Goal: Task Accomplishment & Management: Manage account settings

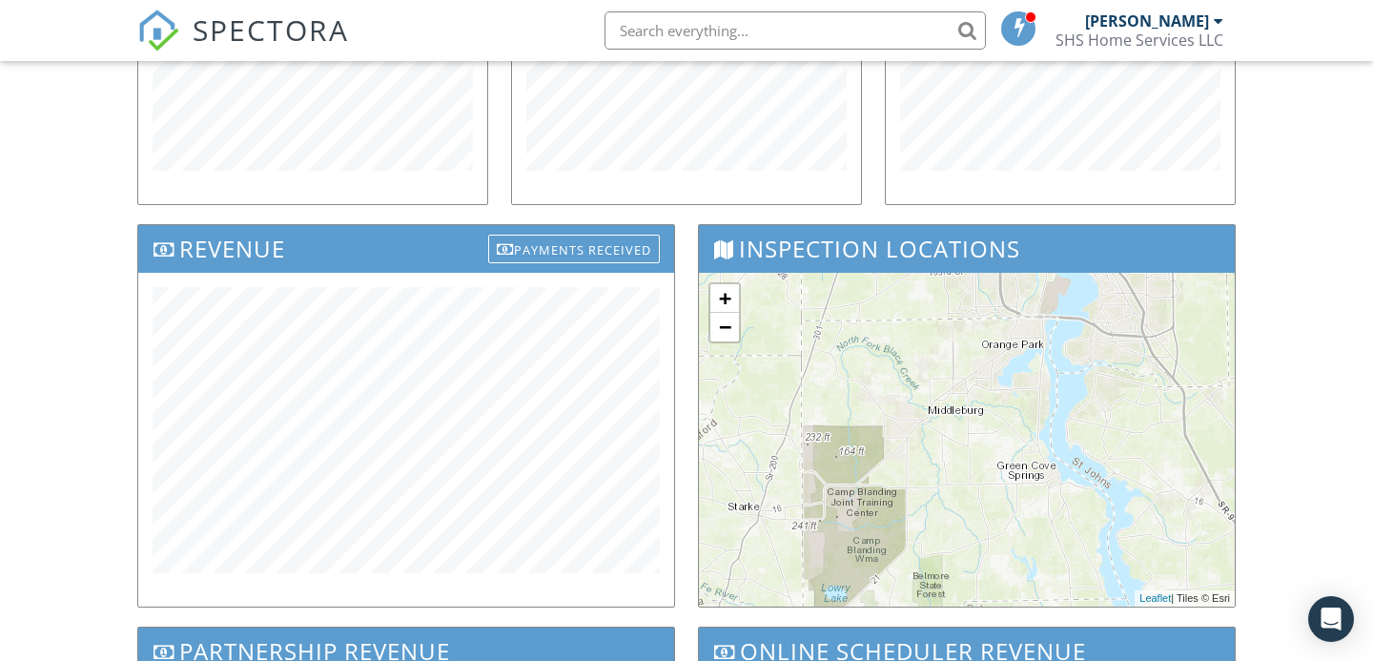
scroll to position [489, 0]
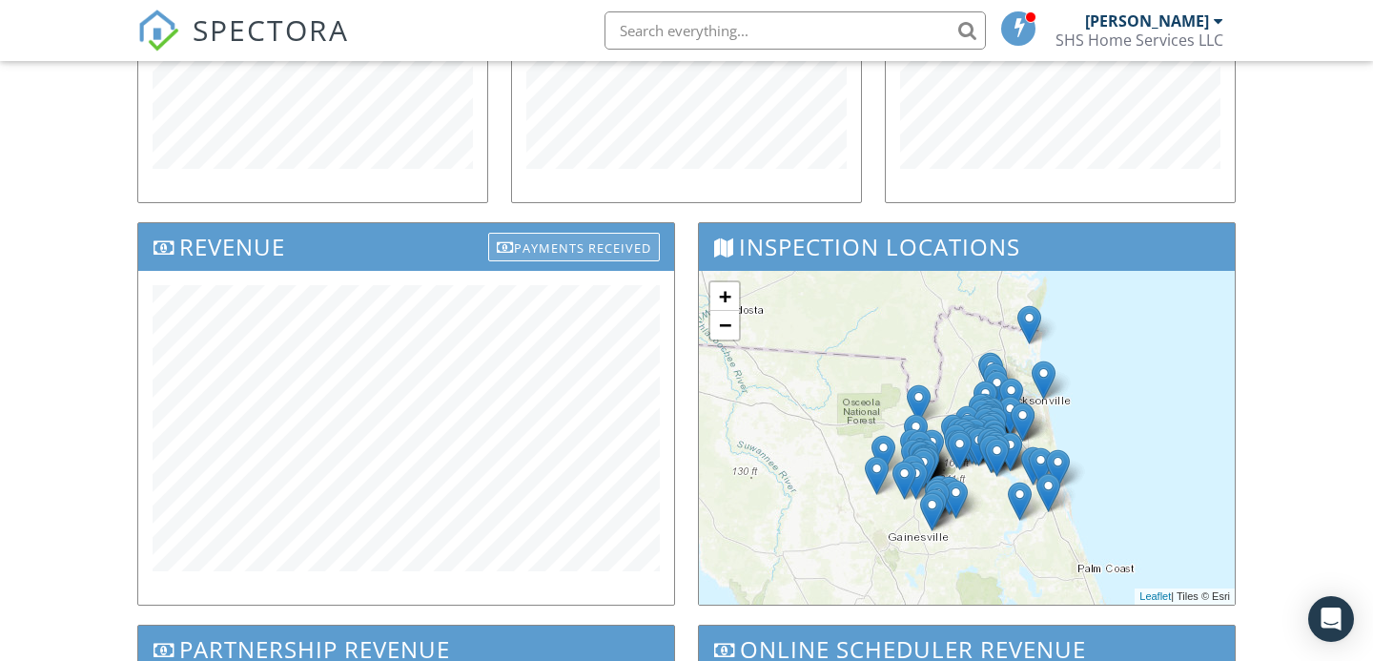
click at [612, 247] on div "Payments Received" at bounding box center [574, 247] width 172 height 29
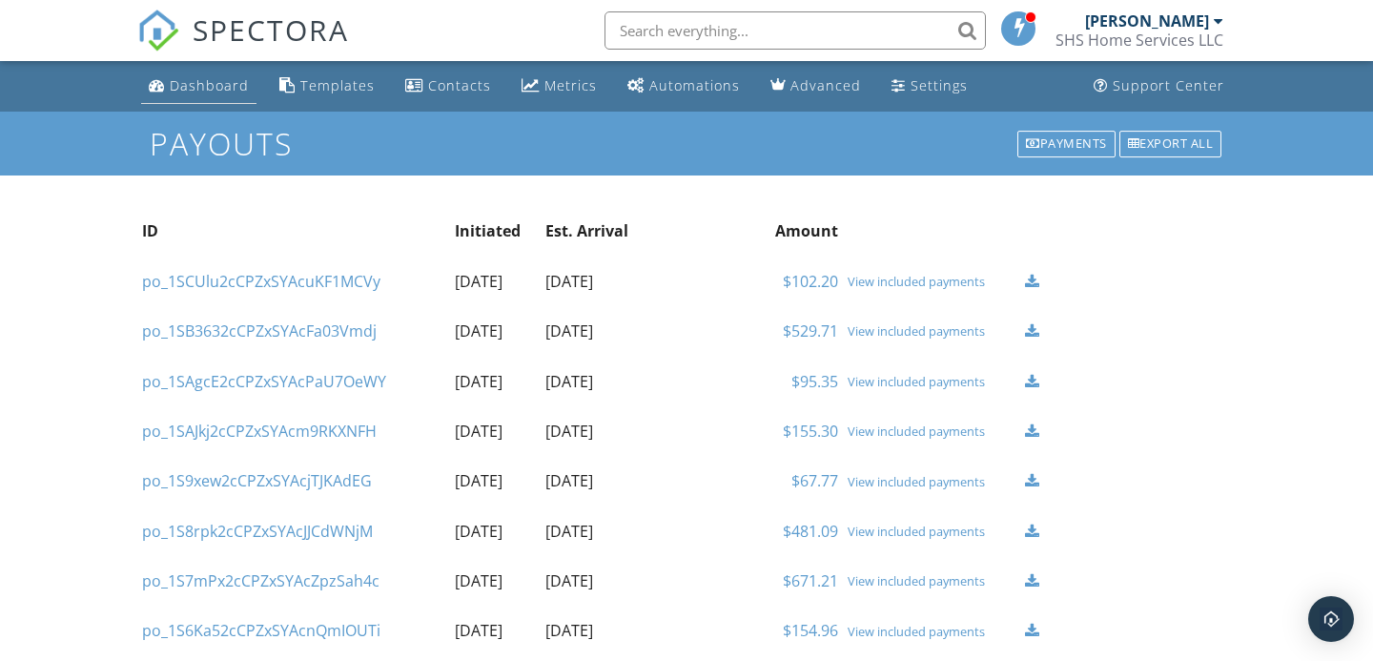
click at [196, 87] on div "Dashboard" at bounding box center [209, 85] width 79 height 18
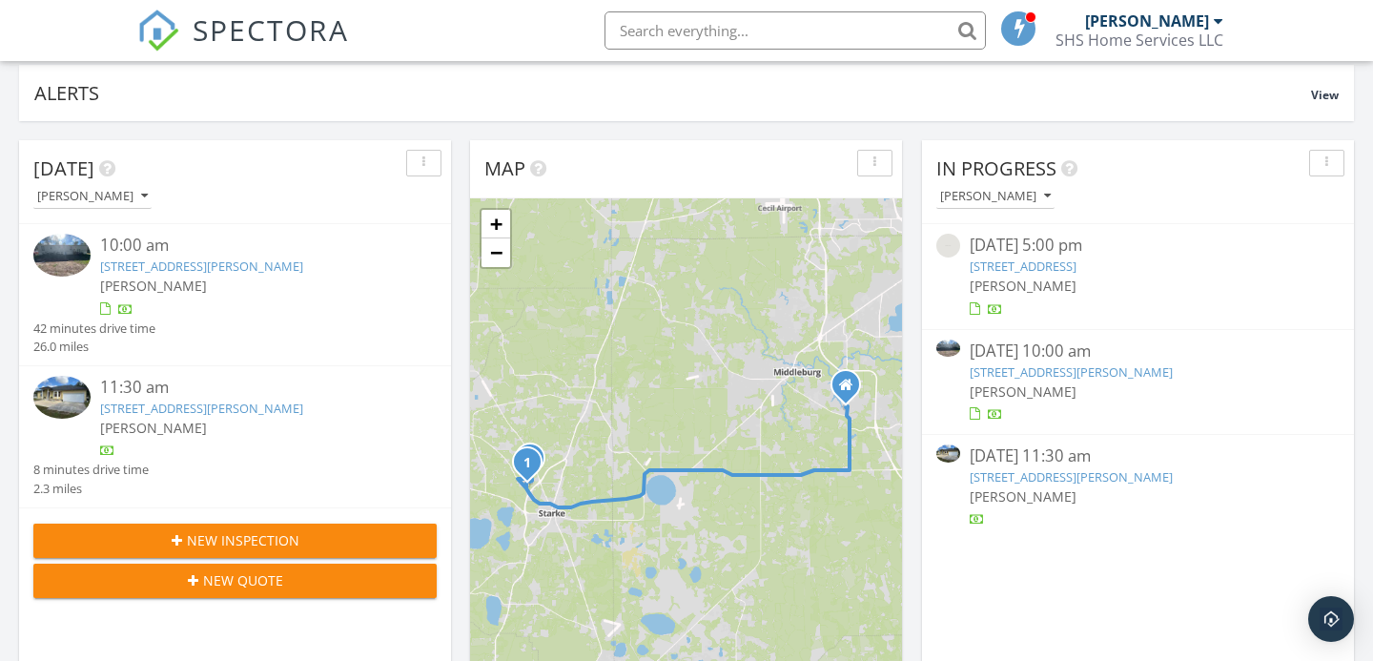
scroll to position [128, 0]
click at [1076, 369] on link "17317 NW 55th Ave , Starke, FL 32091" at bounding box center [1071, 370] width 203 height 17
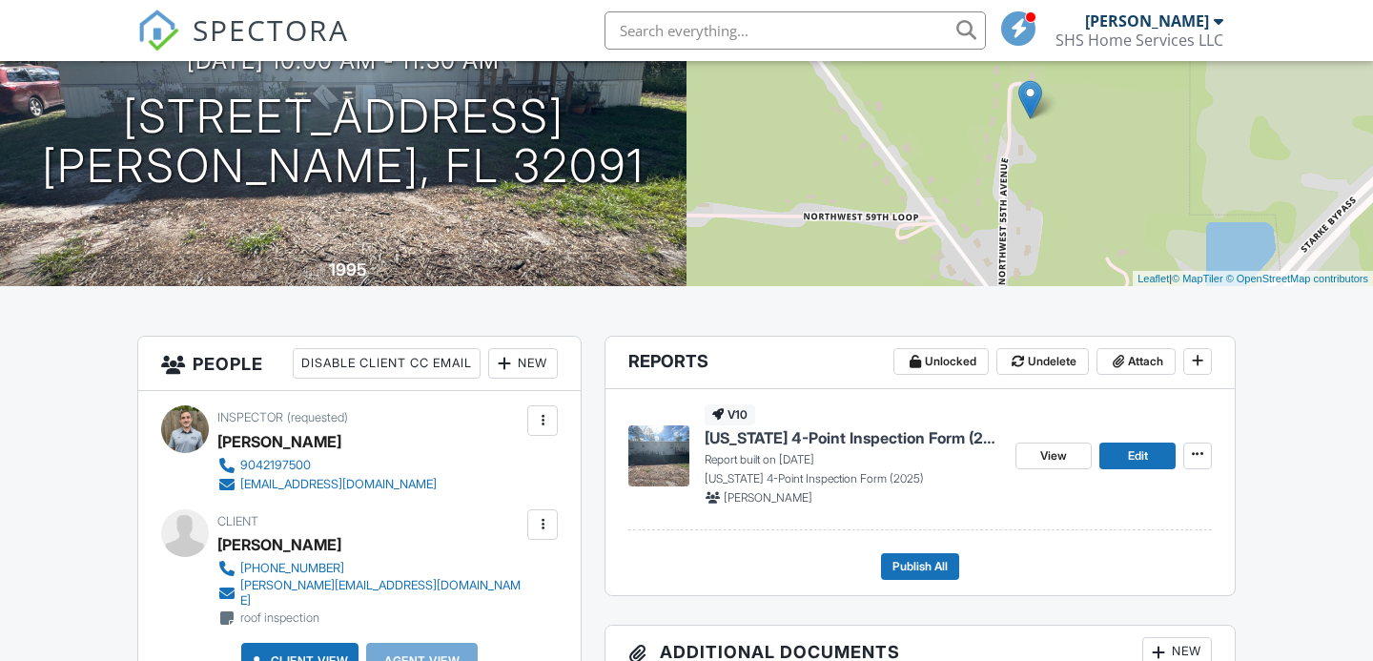
scroll to position [244, 0]
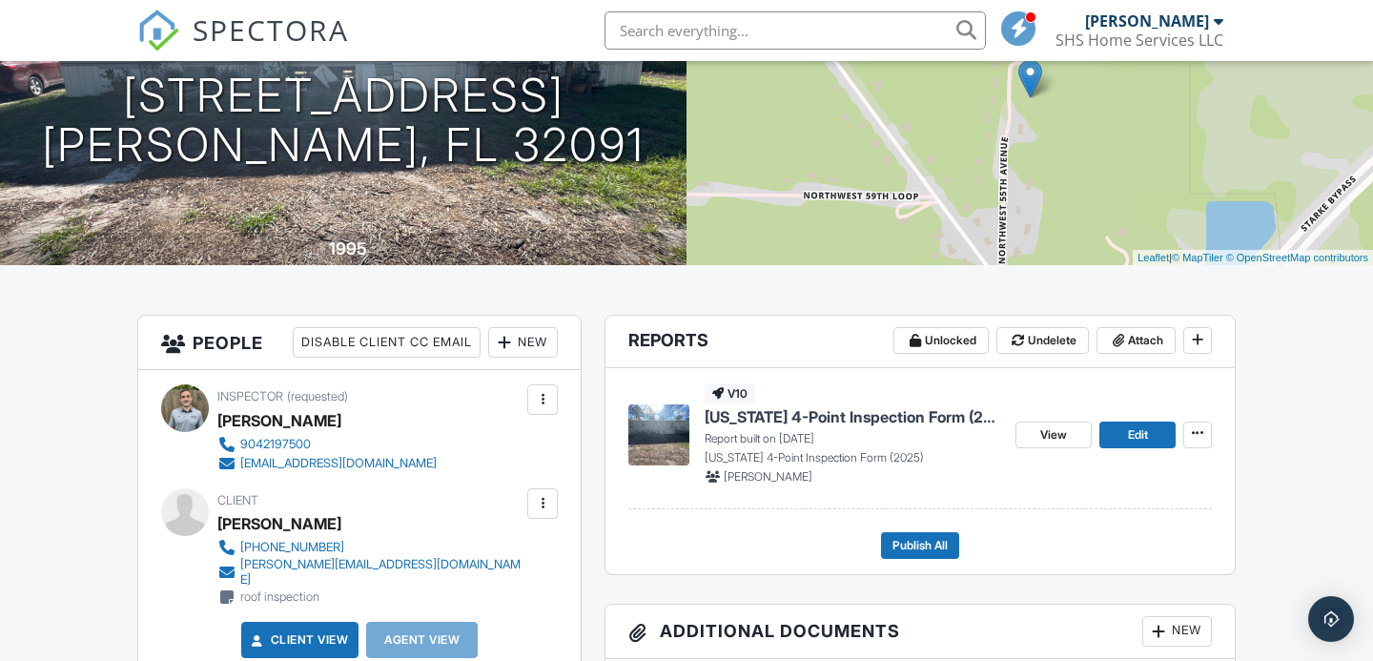
click at [830, 418] on span "Florida 4-Point Inspection Form (2025)" at bounding box center [853, 416] width 296 height 21
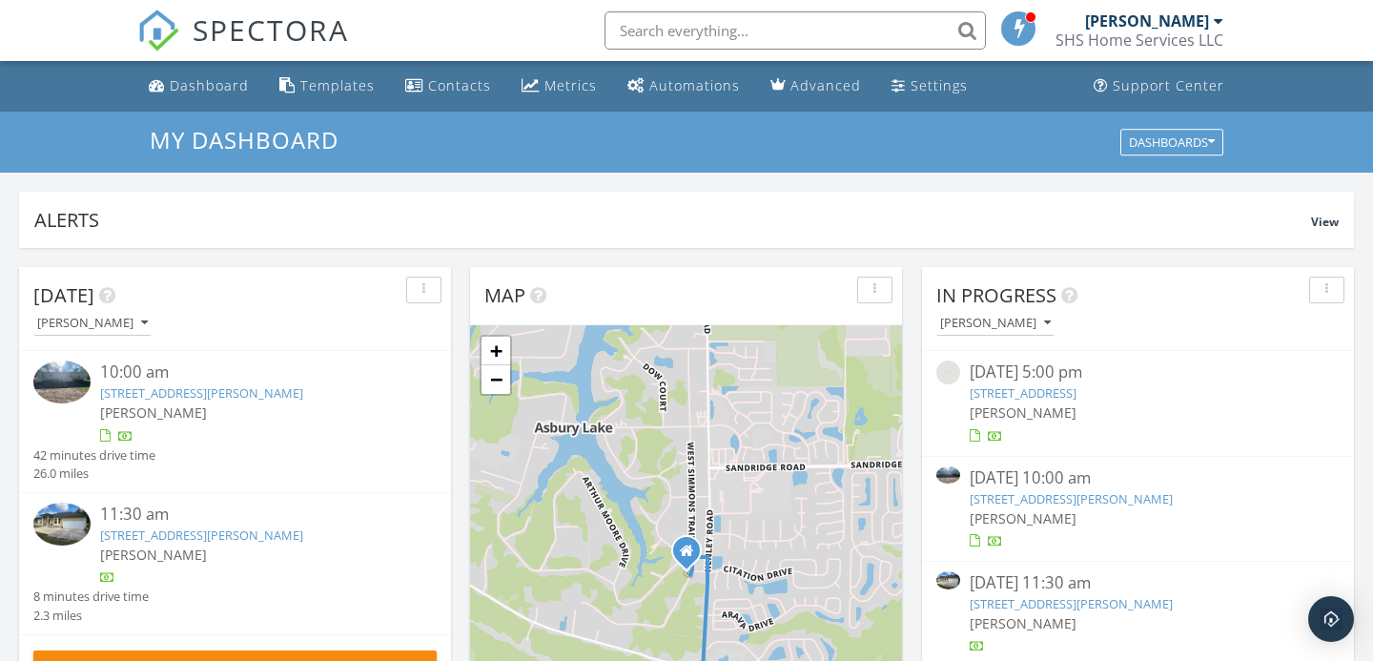
scroll to position [1736, 1374]
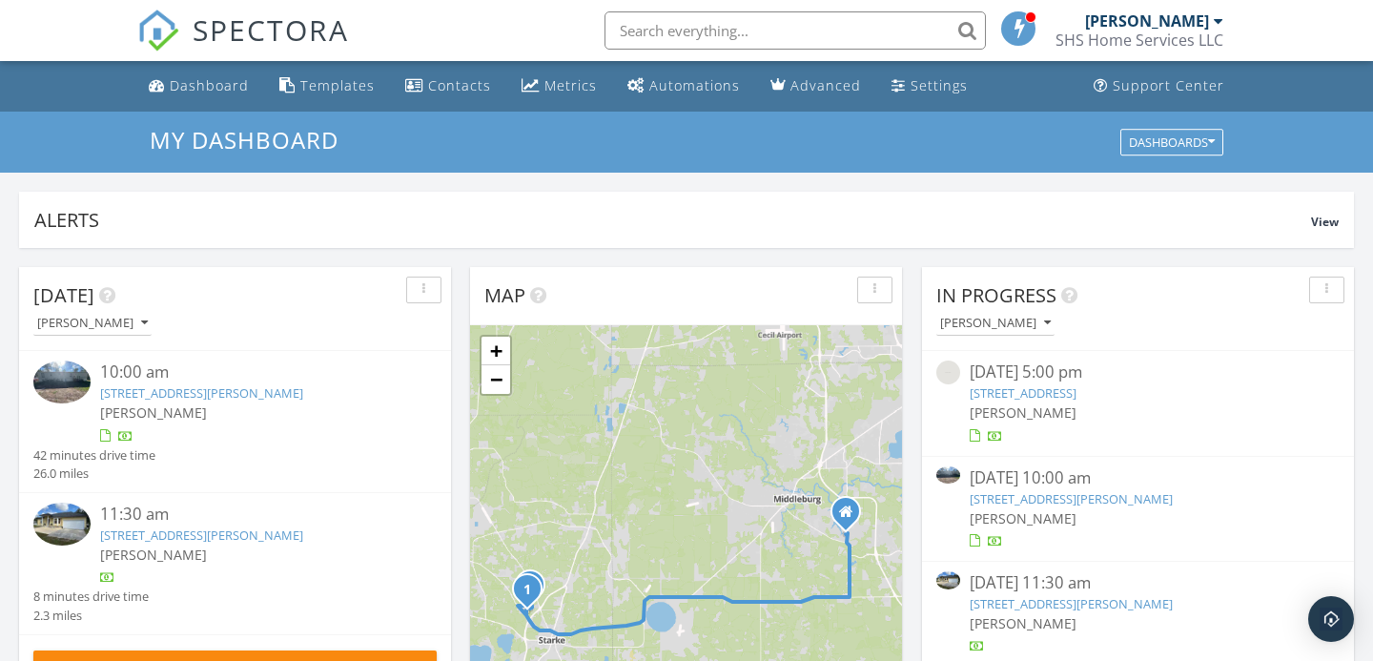
click at [1102, 496] on link "[STREET_ADDRESS][PERSON_NAME]" at bounding box center [1071, 498] width 203 height 17
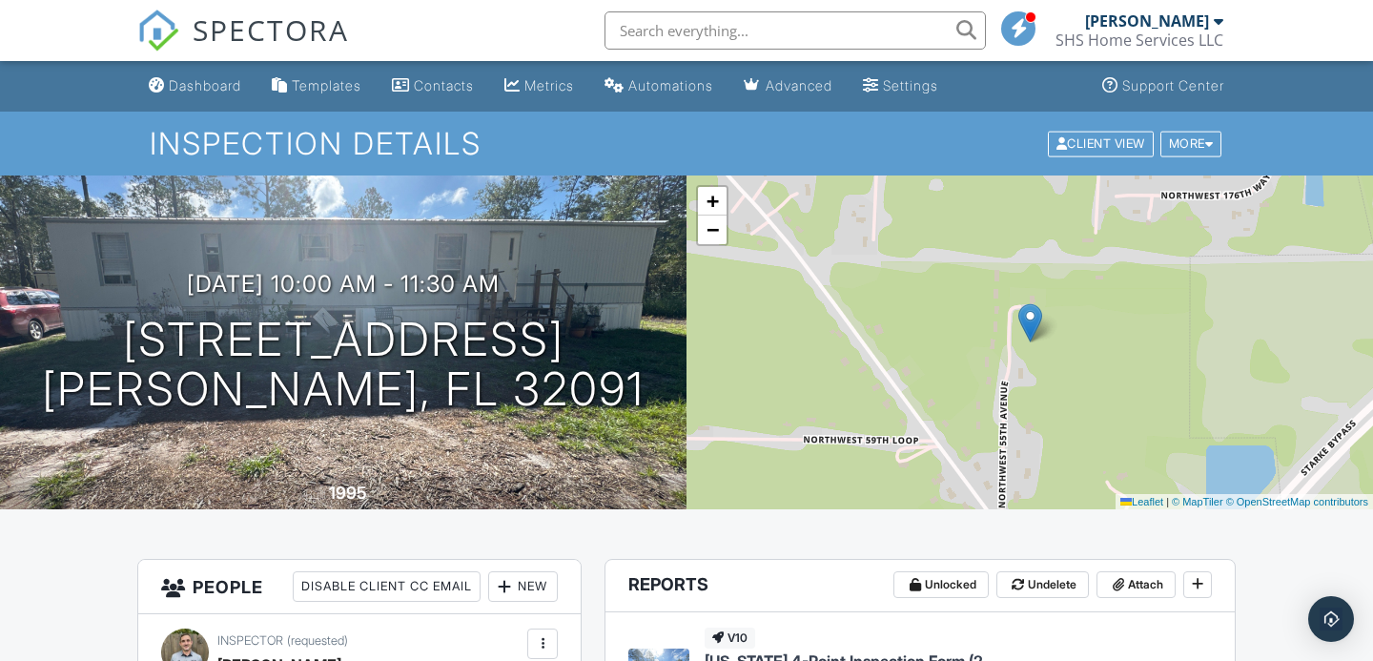
click at [746, 32] on input "text" at bounding box center [795, 30] width 381 height 38
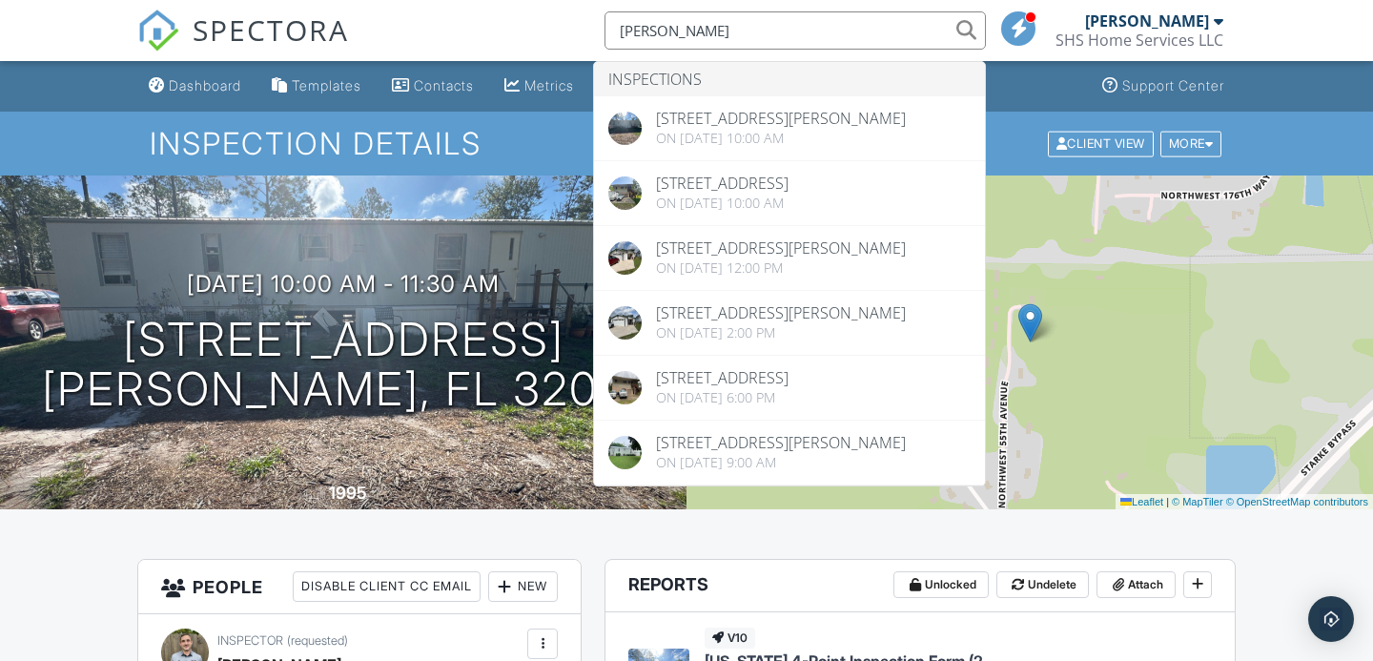
type input "Patrick"
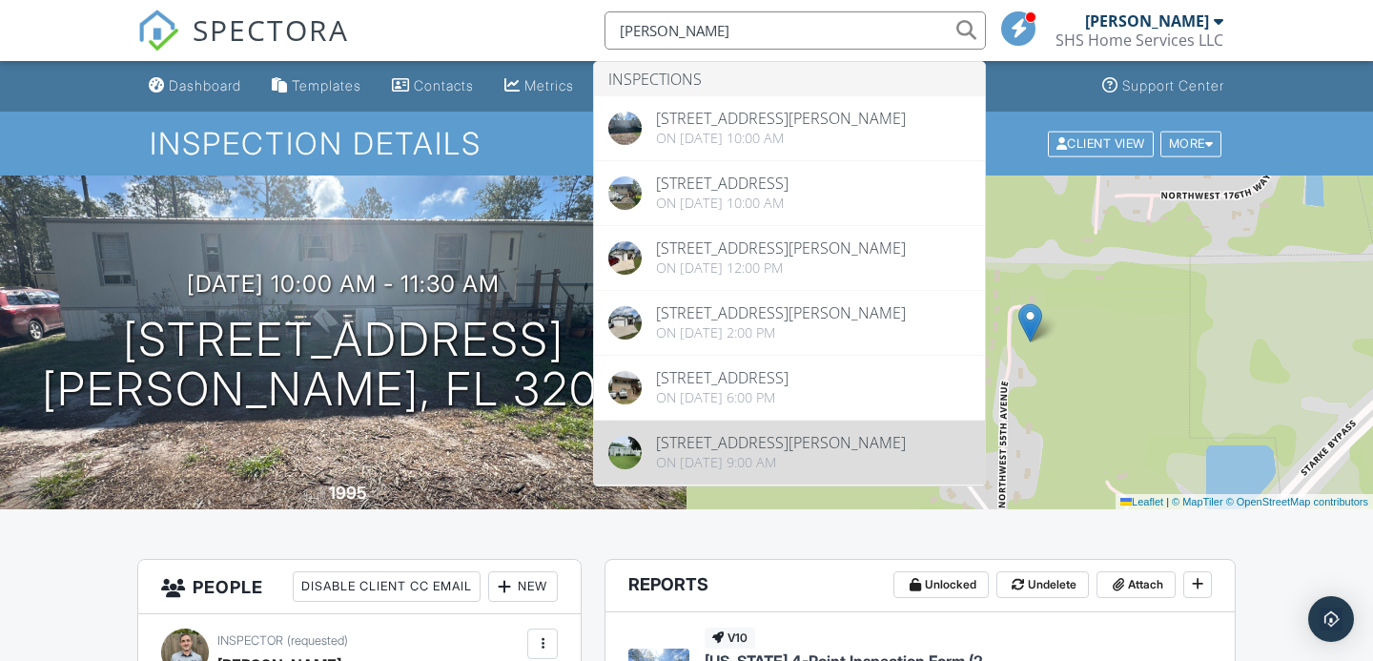
drag, startPoint x: 746, startPoint y: 32, endPoint x: 724, endPoint y: 443, distance: 411.5
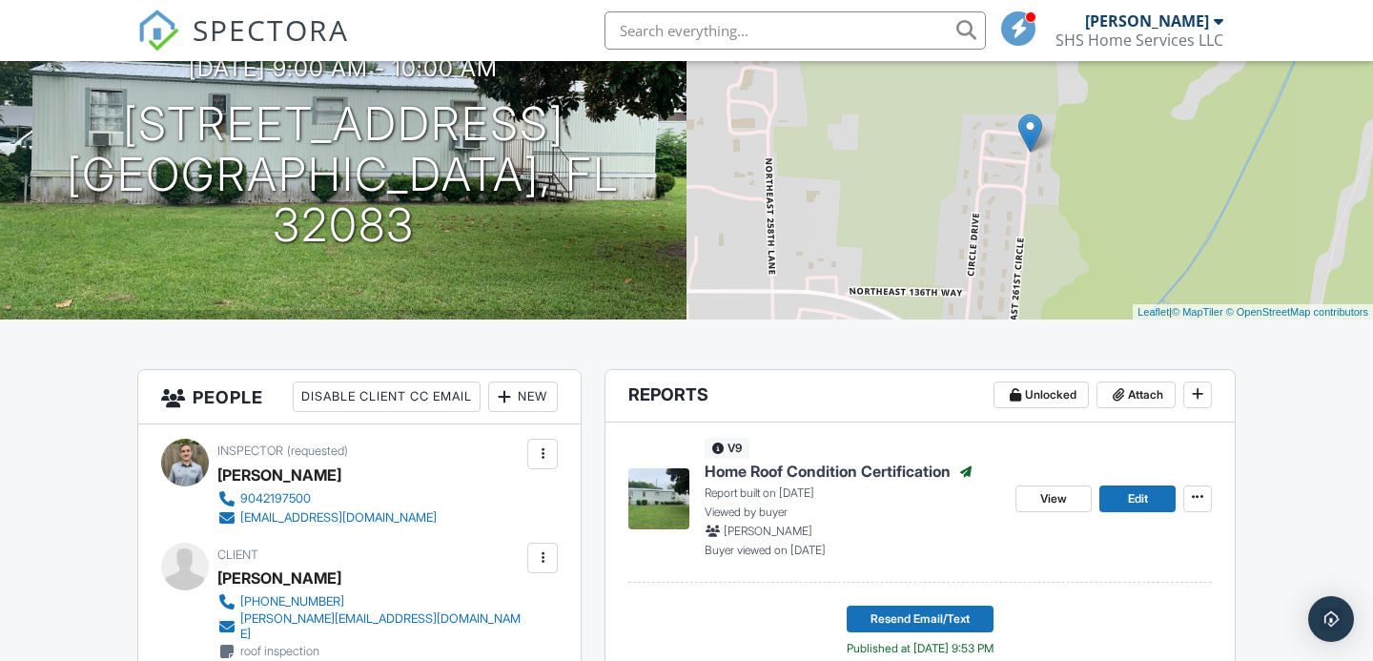
scroll to position [198, 0]
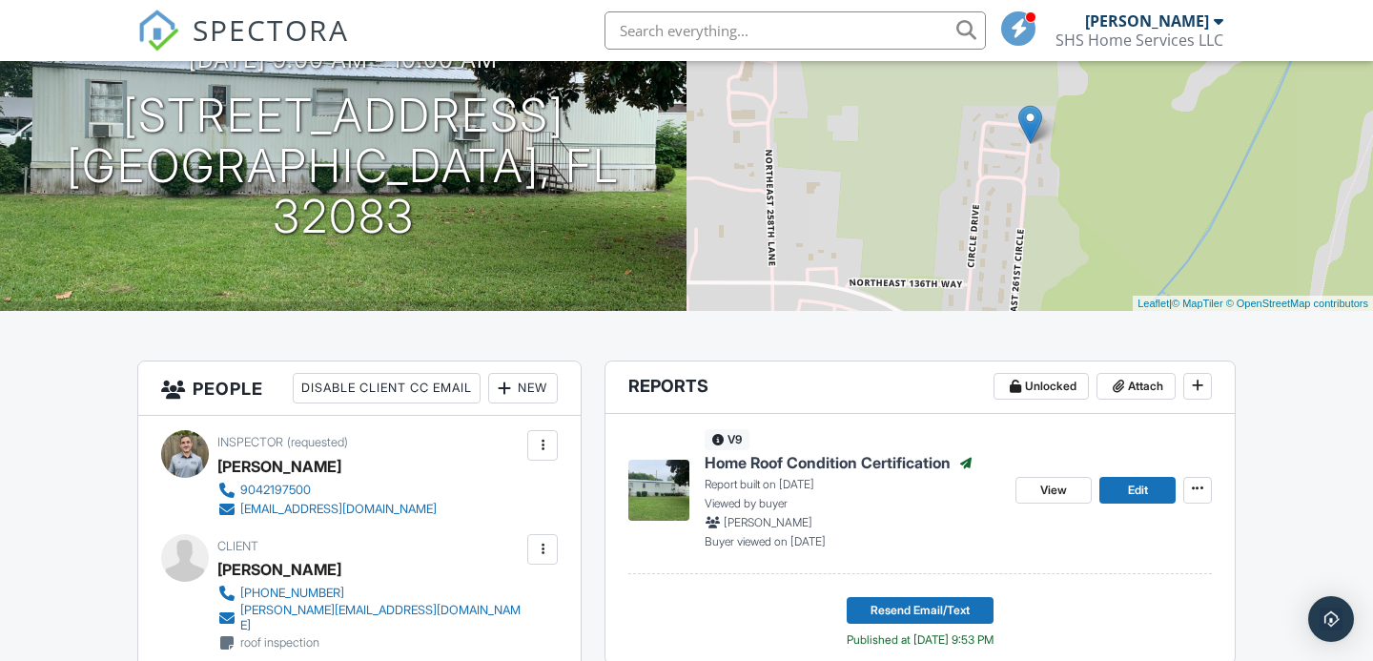
click at [802, 462] on span "Home Roof Condition Certification" at bounding box center [828, 462] width 246 height 21
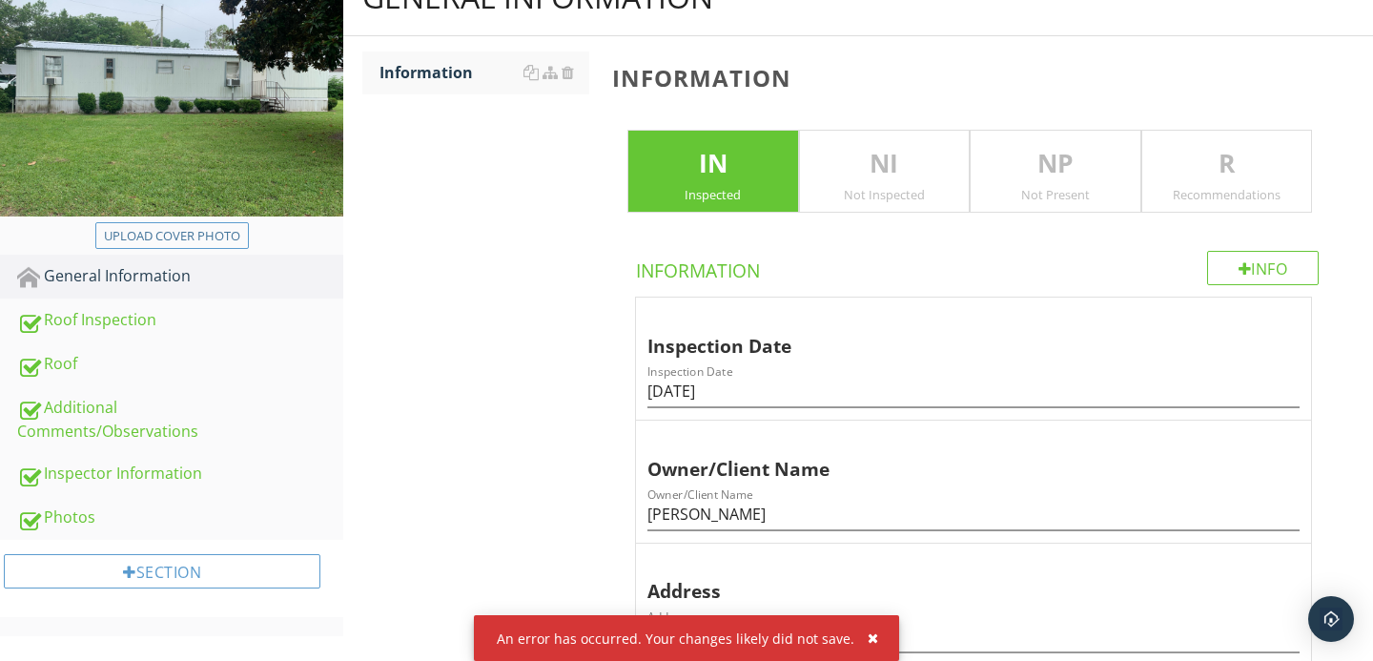
scroll to position [235, 0]
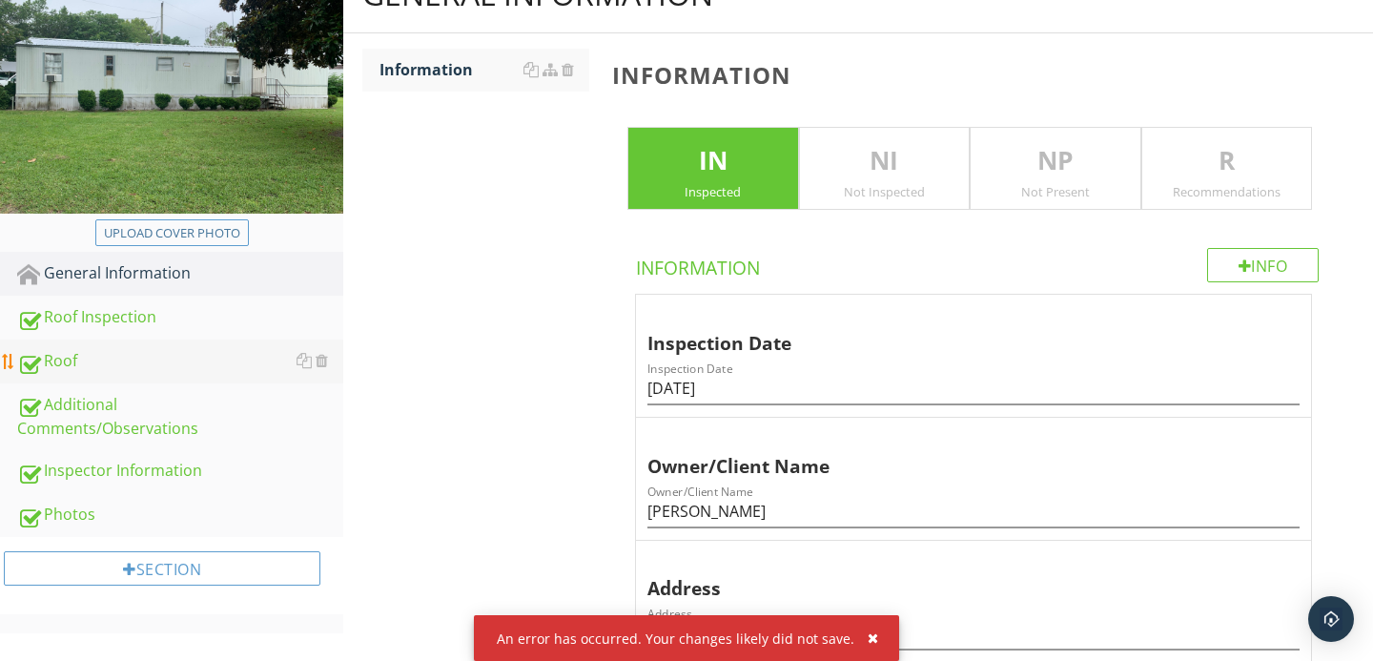
click at [70, 361] on div "Roof" at bounding box center [180, 361] width 326 height 25
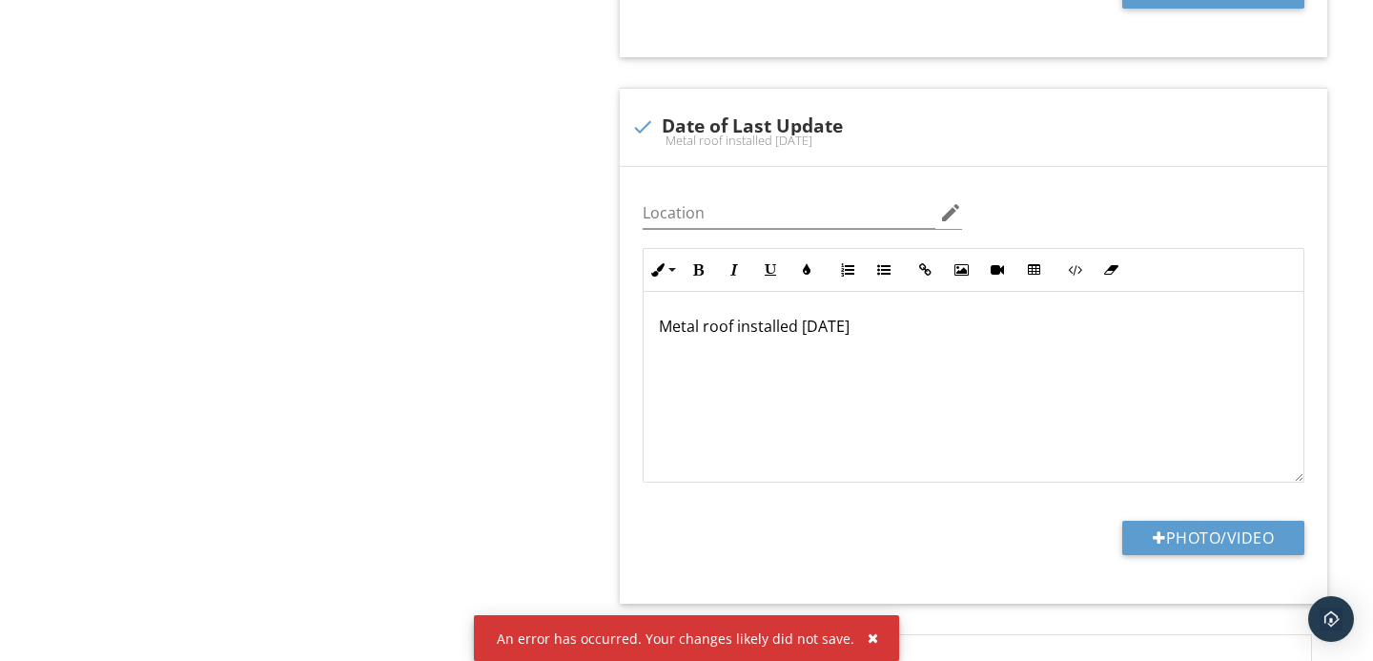
scroll to position [1494, 0]
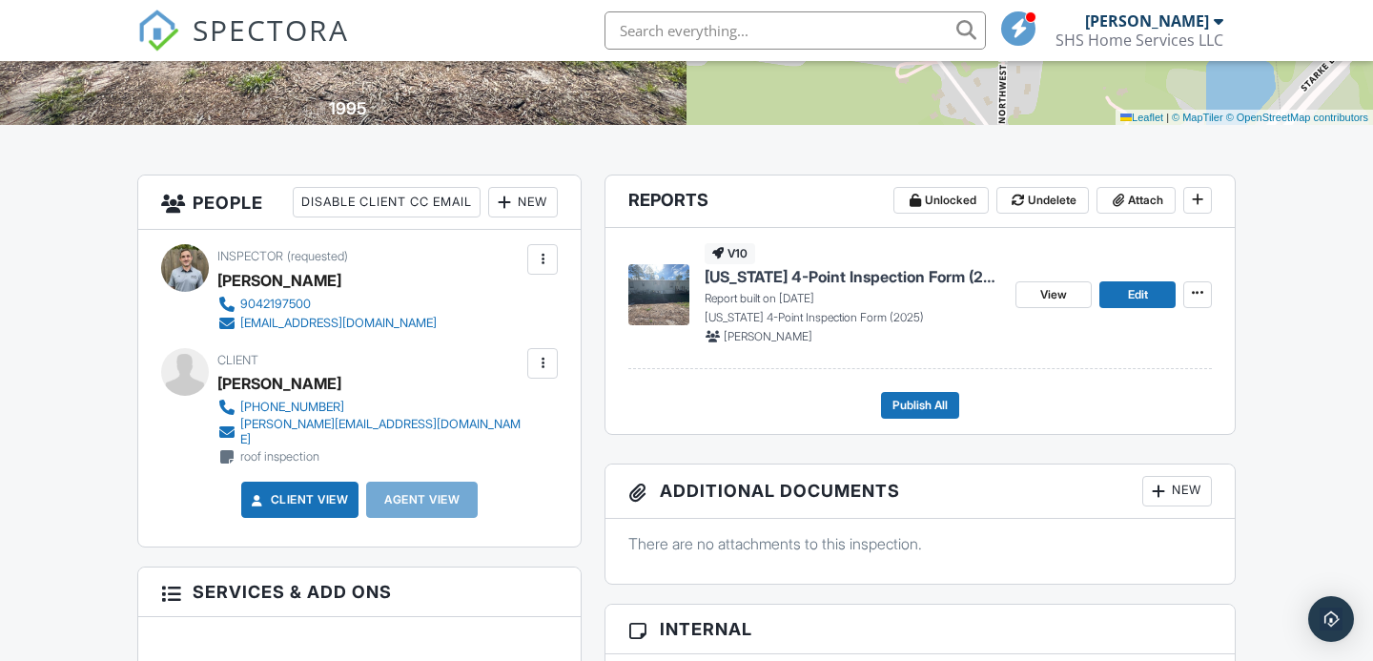
scroll to position [385, 0]
click at [523, 209] on div "New" at bounding box center [523, 201] width 70 height 31
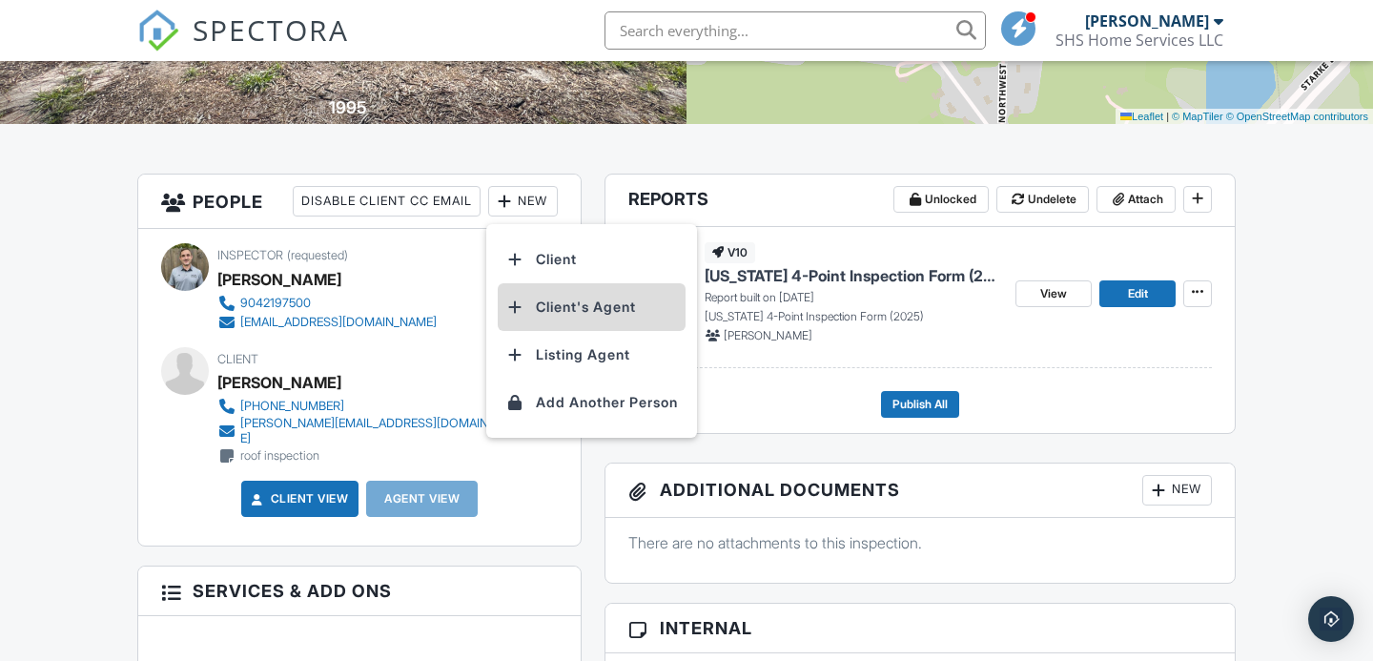
click at [559, 303] on li "Client's Agent" at bounding box center [592, 307] width 188 height 48
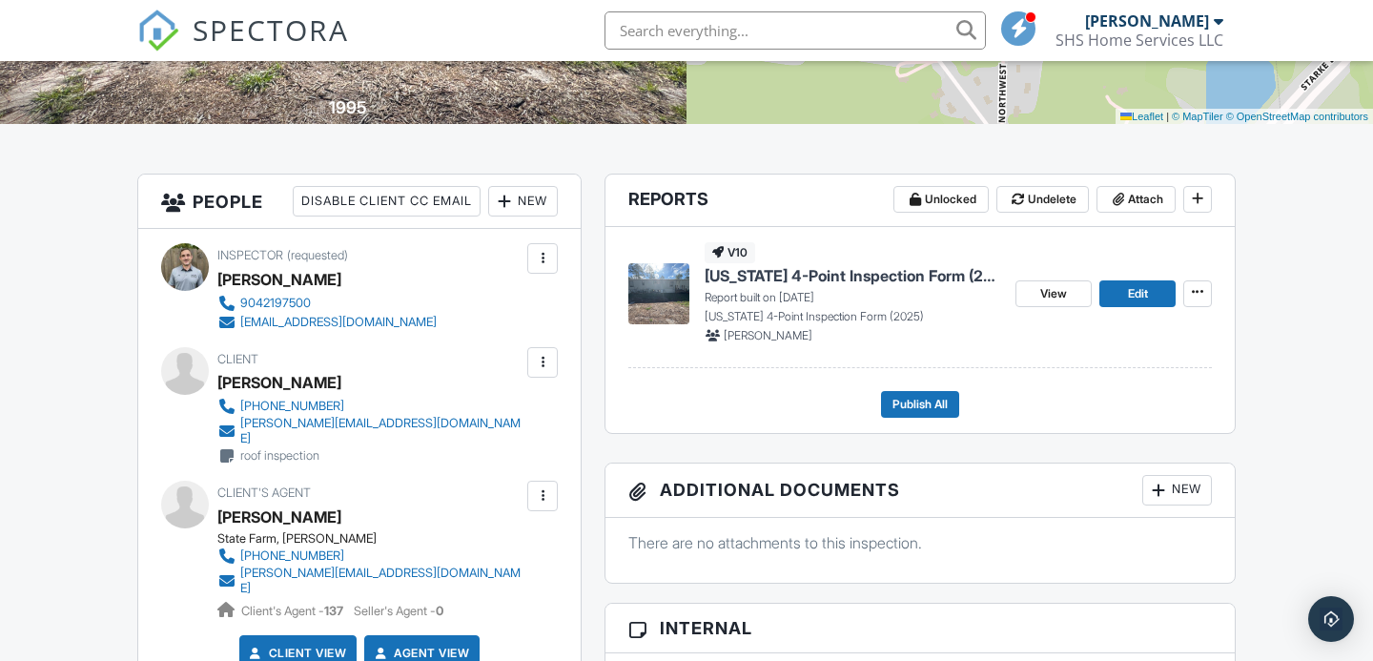
scroll to position [385, 0]
click at [1052, 296] on span "View" at bounding box center [1053, 293] width 27 height 19
click at [804, 277] on span "[US_STATE] 4-Point Inspection Form (2025)" at bounding box center [853, 275] width 296 height 21
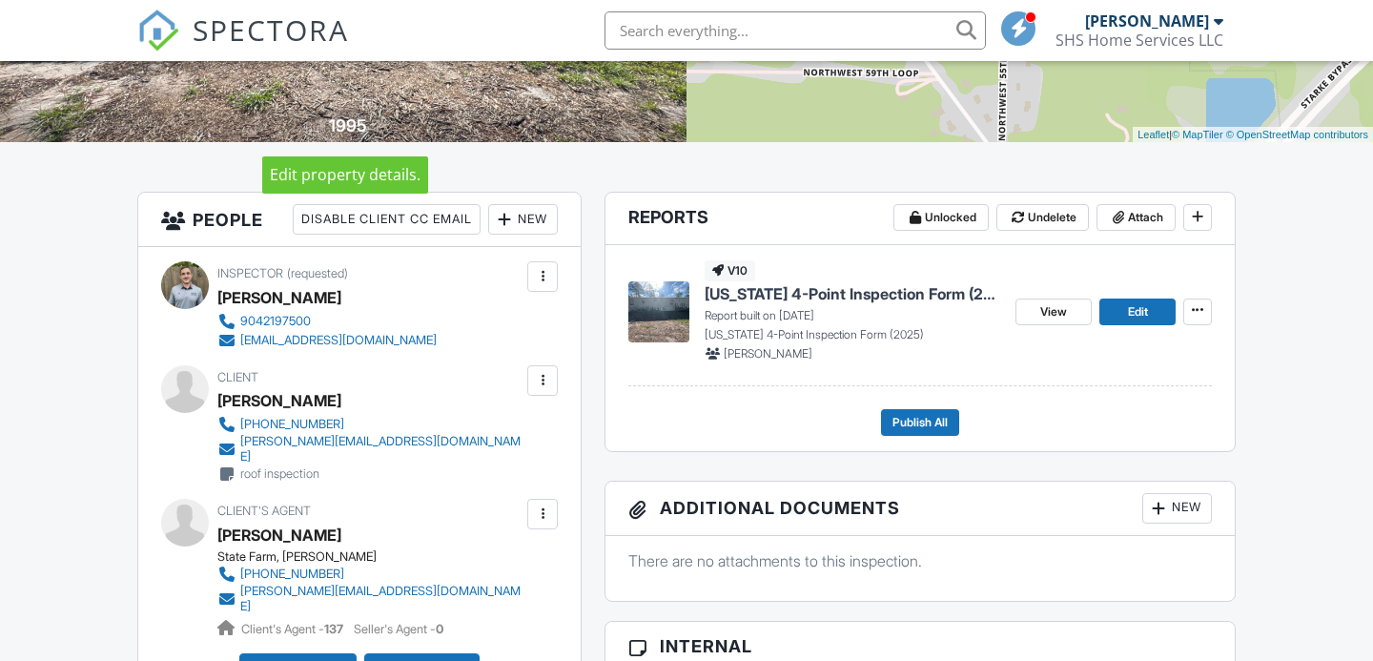
scroll to position [392, 0]
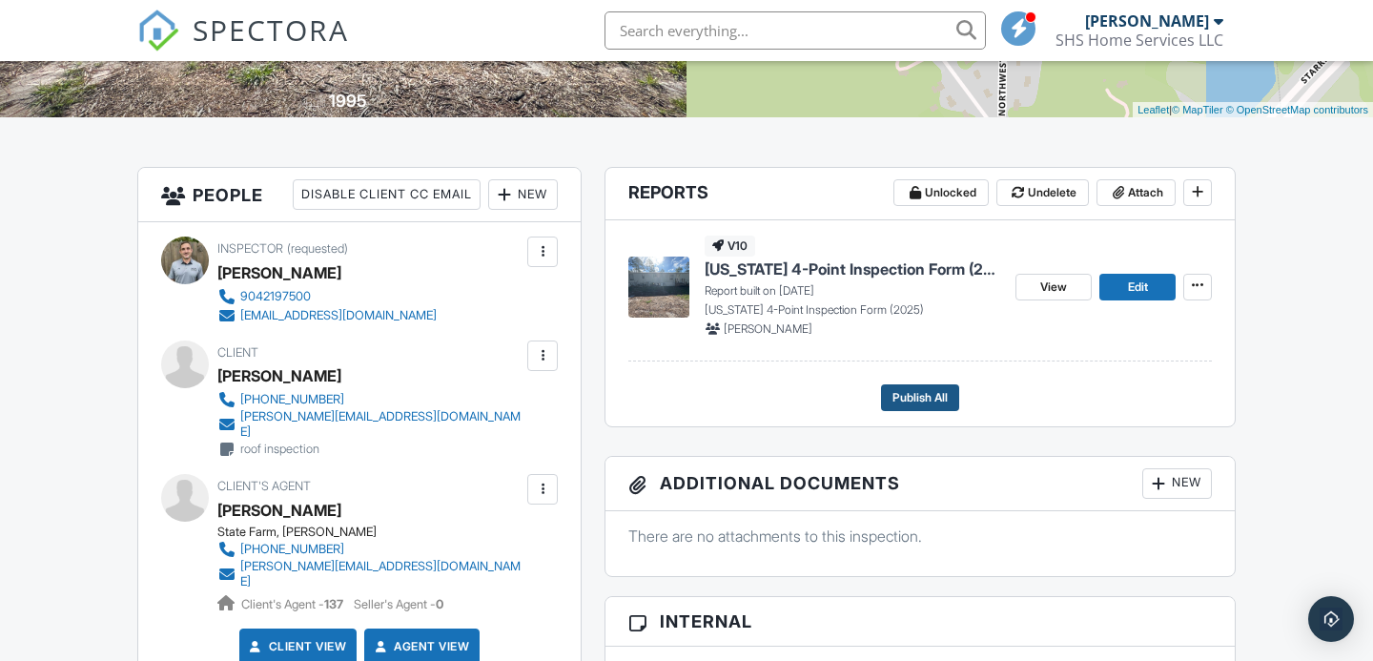
click at [917, 400] on span "Publish All" at bounding box center [919, 397] width 55 height 19
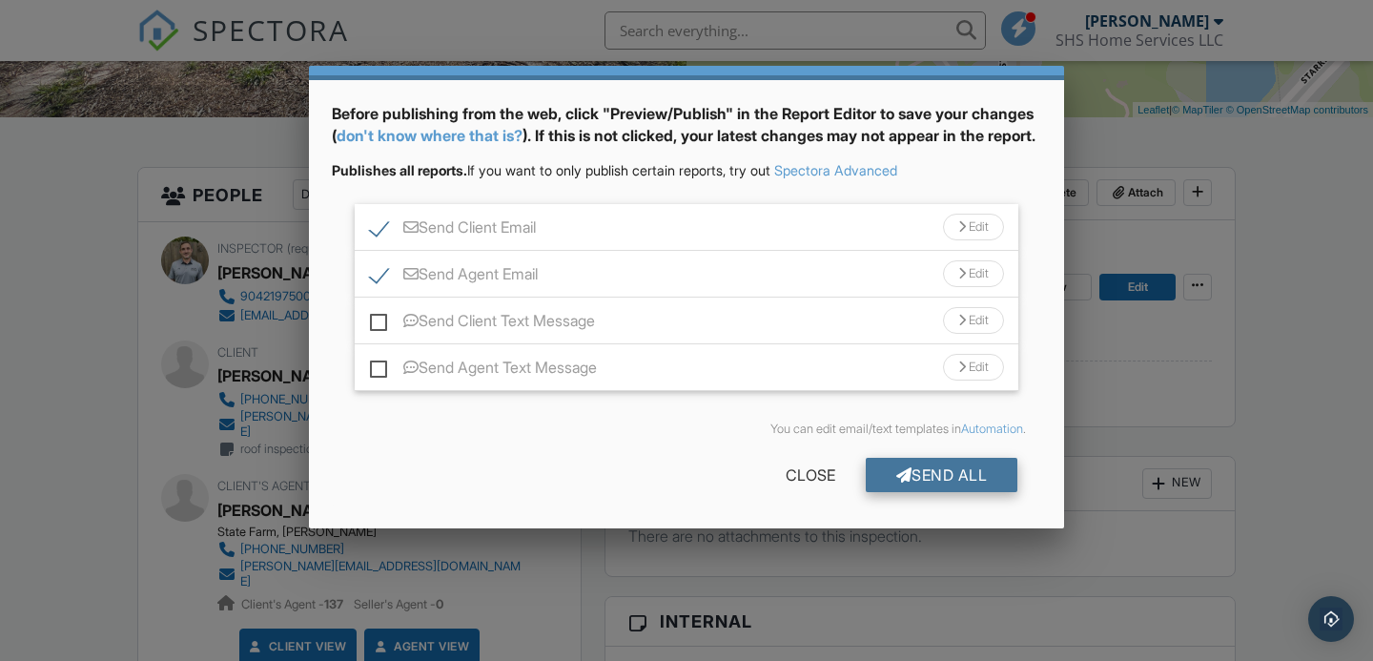
scroll to position [79, 0]
click at [912, 474] on div "Send All" at bounding box center [942, 475] width 153 height 34
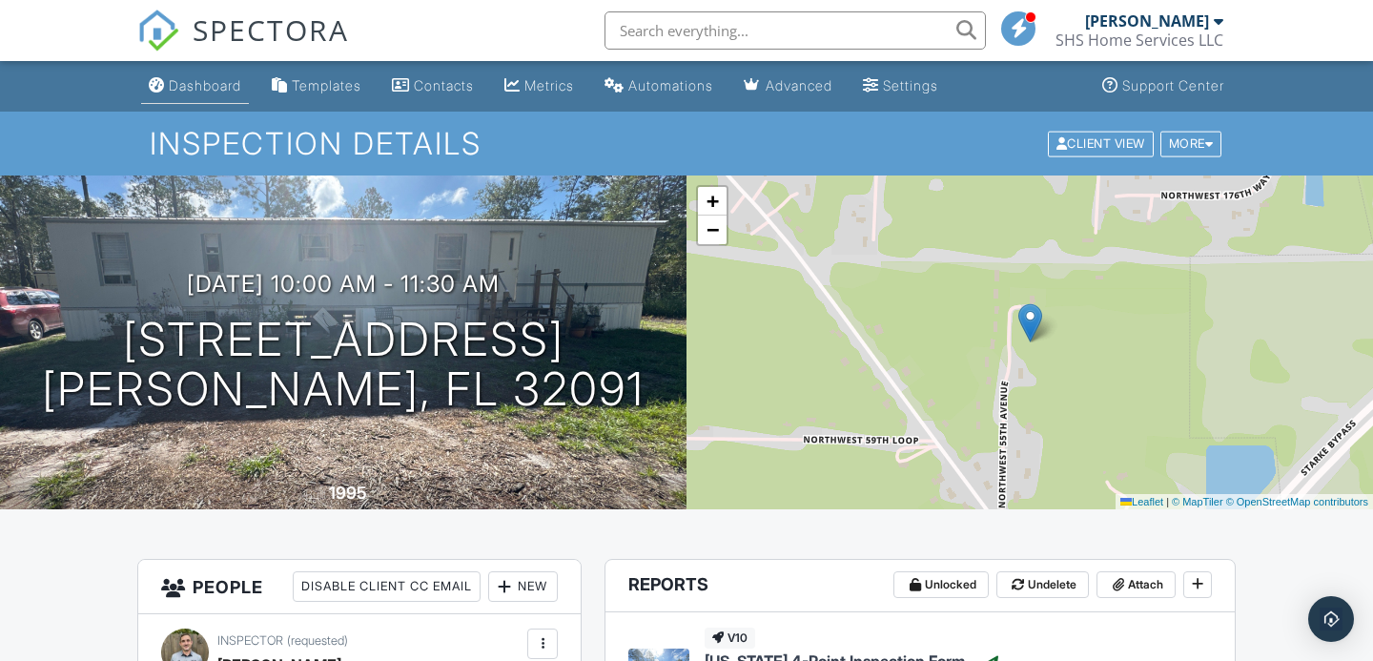
click at [187, 86] on div "Dashboard" at bounding box center [205, 85] width 72 height 16
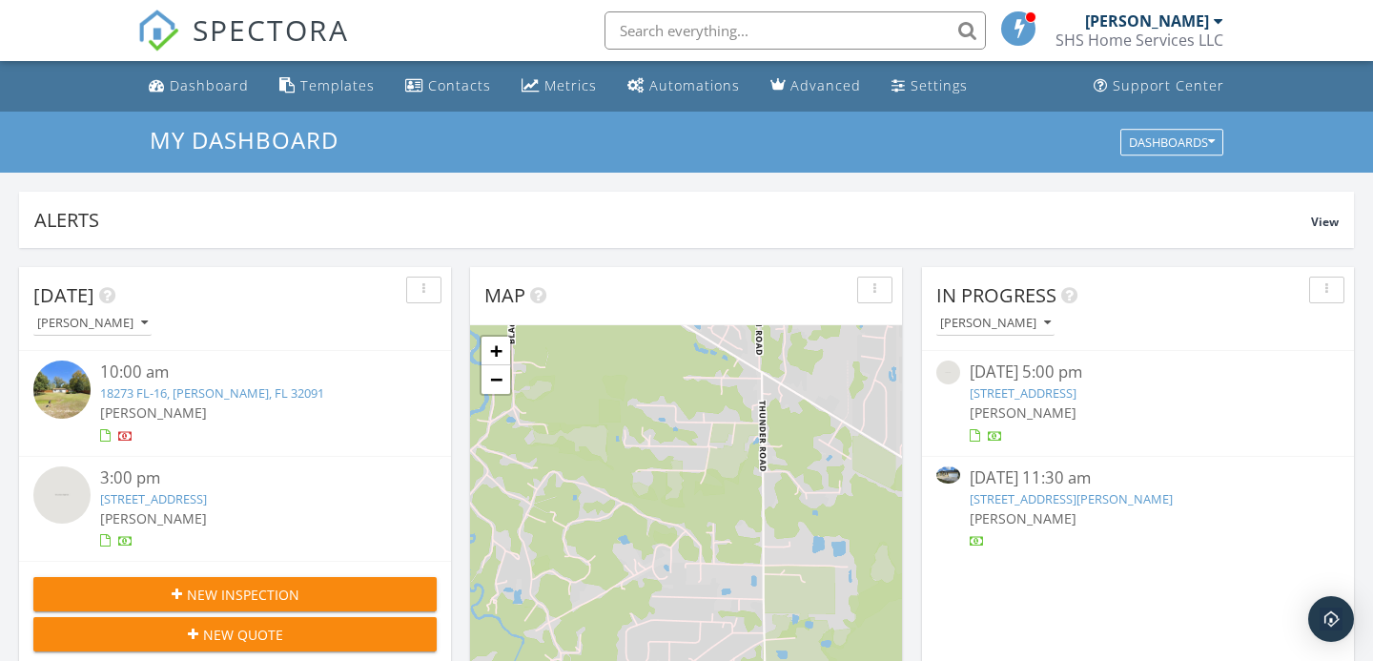
scroll to position [1736, 1374]
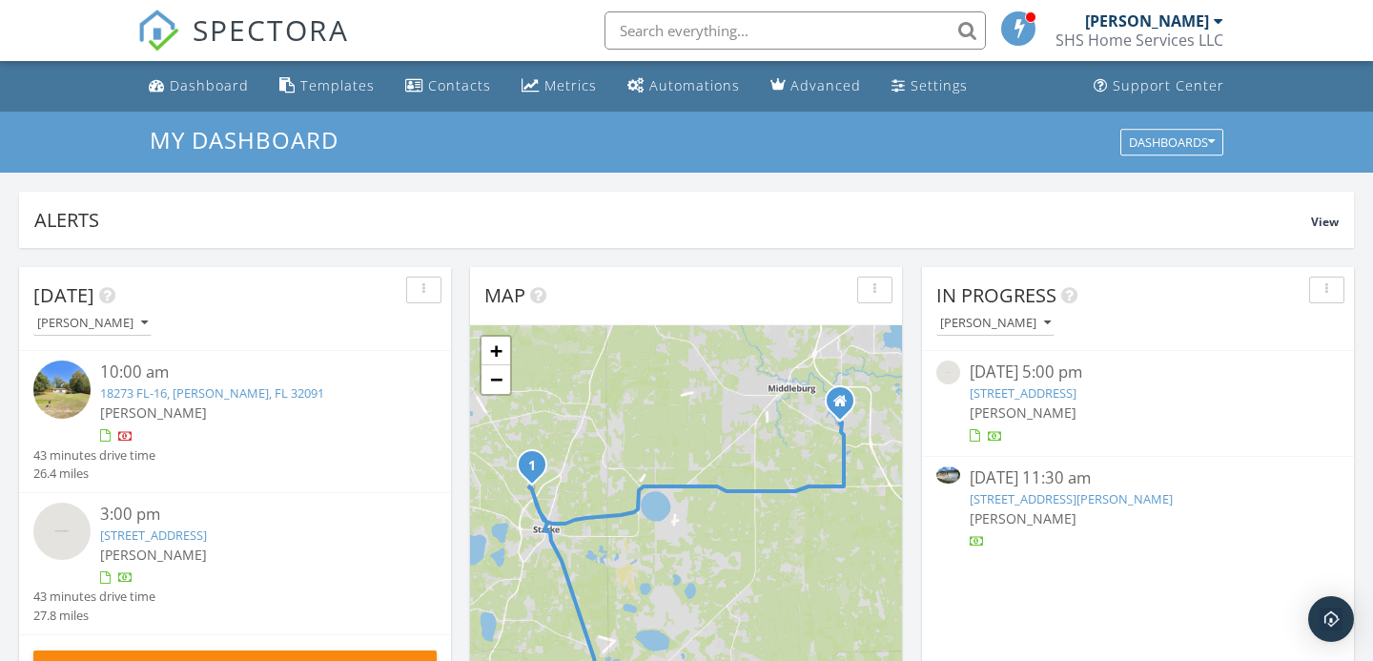
click at [1088, 498] on link "[STREET_ADDRESS][PERSON_NAME]" at bounding box center [1071, 498] width 203 height 17
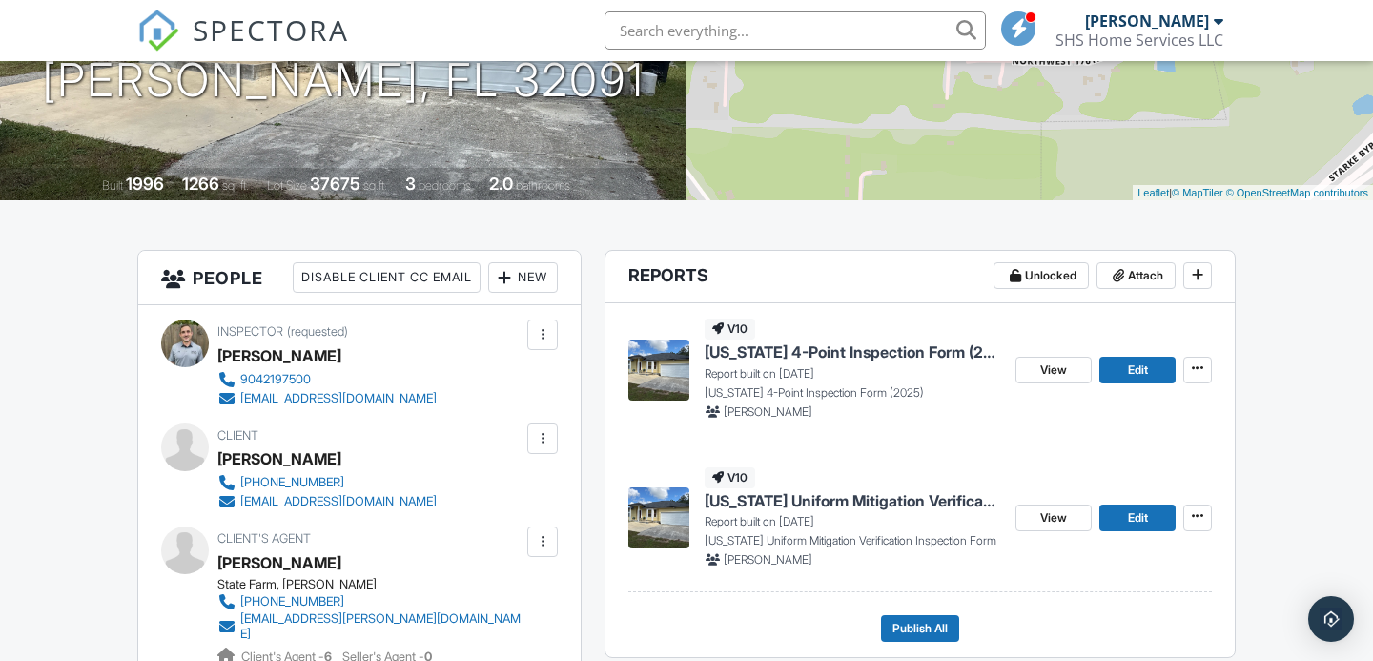
scroll to position [324, 0]
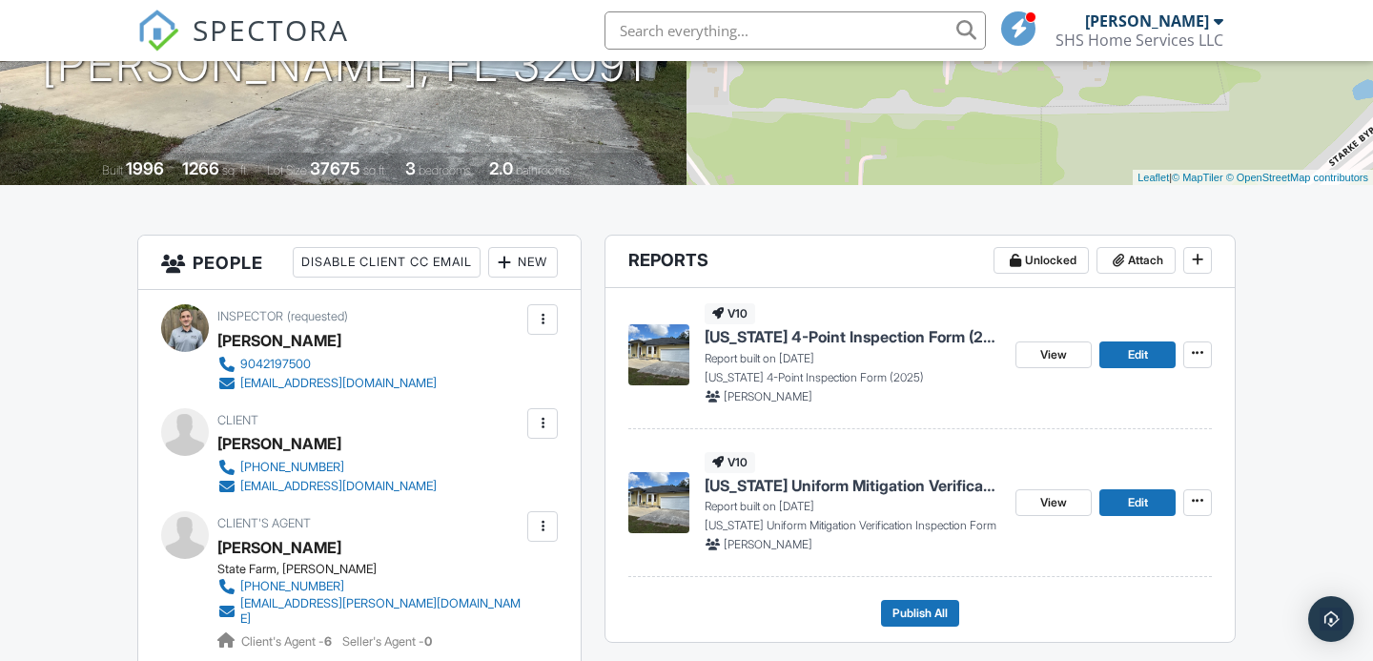
click at [833, 482] on span "[US_STATE] Uniform Mitigation Verification Inspection Form" at bounding box center [853, 485] width 296 height 21
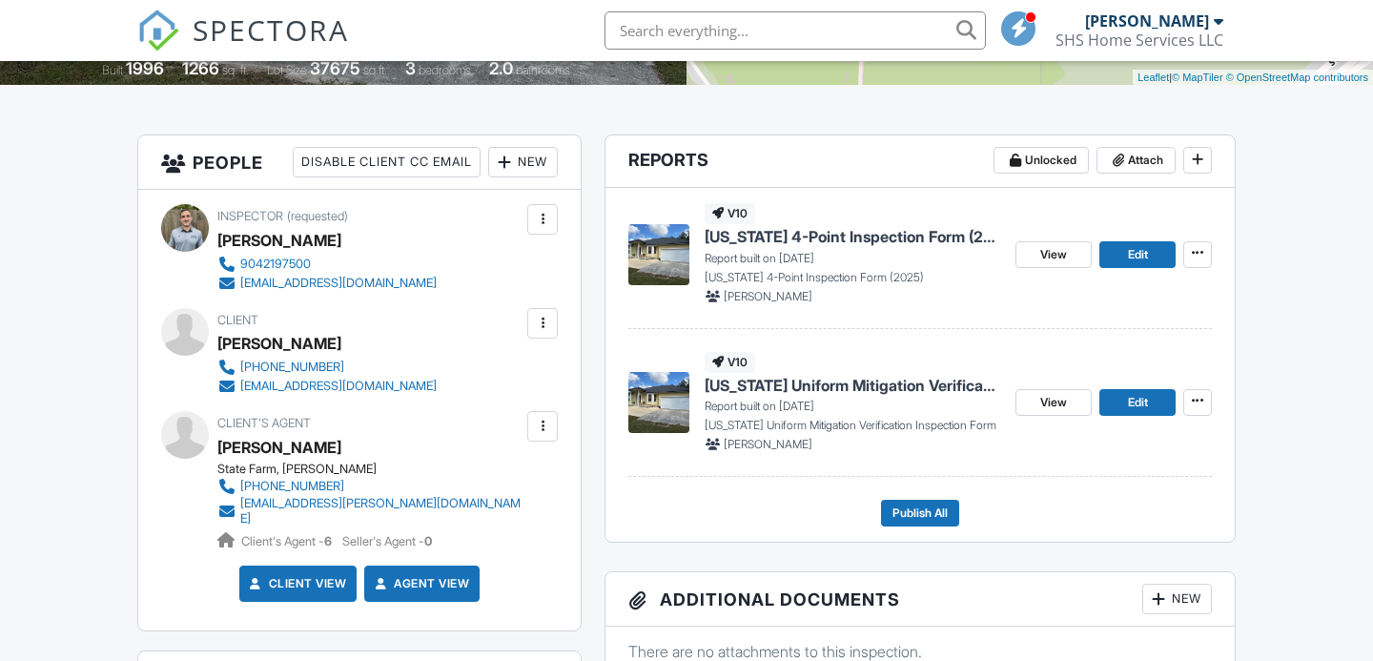
scroll to position [424, 0]
click at [836, 237] on span "[US_STATE] 4-Point Inspection Form (2025)" at bounding box center [853, 236] width 296 height 21
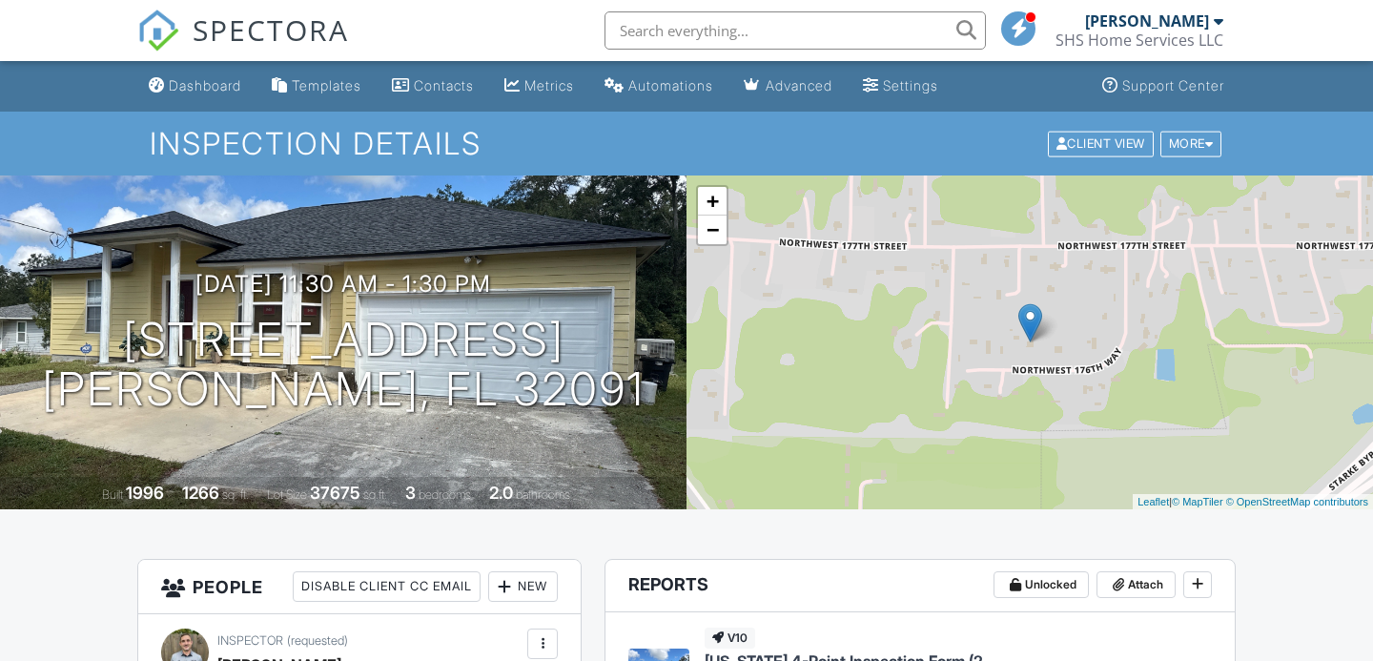
scroll to position [221, 0]
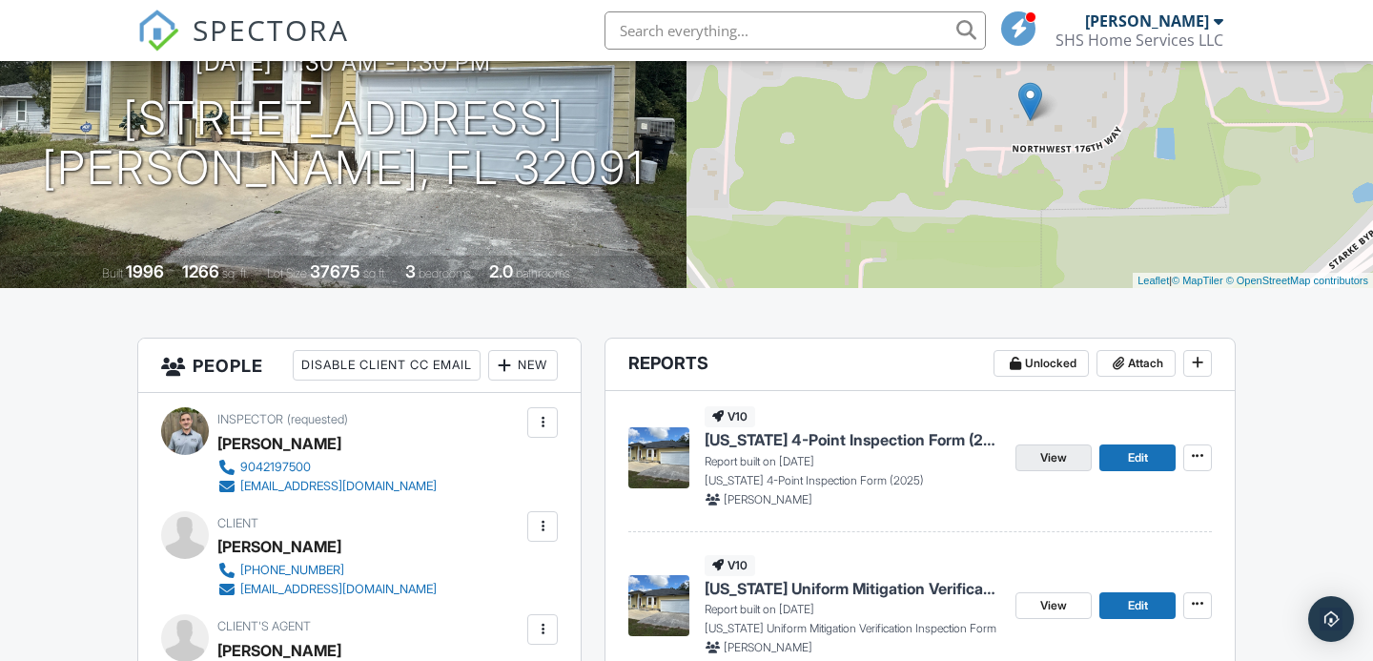
click at [1045, 461] on span "View" at bounding box center [1053, 457] width 27 height 19
click at [850, 442] on span "[US_STATE] 4-Point Inspection Form (2025)" at bounding box center [853, 439] width 296 height 21
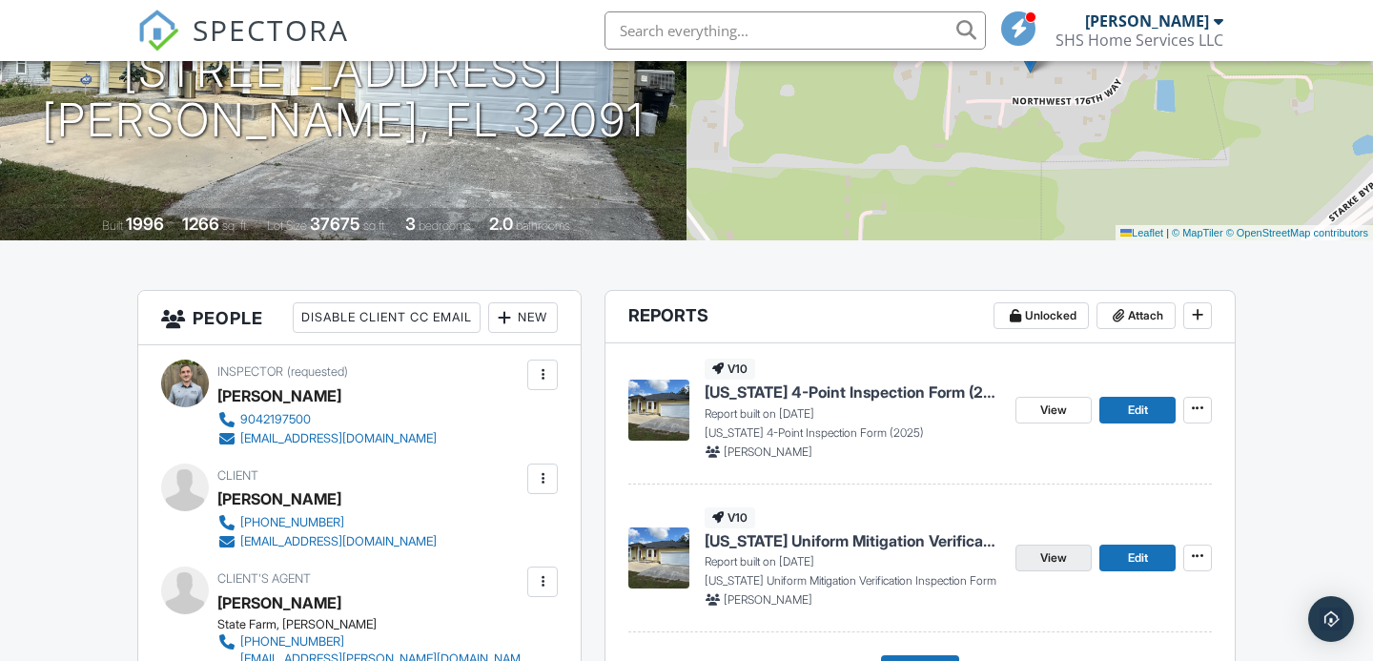
scroll to position [375, 0]
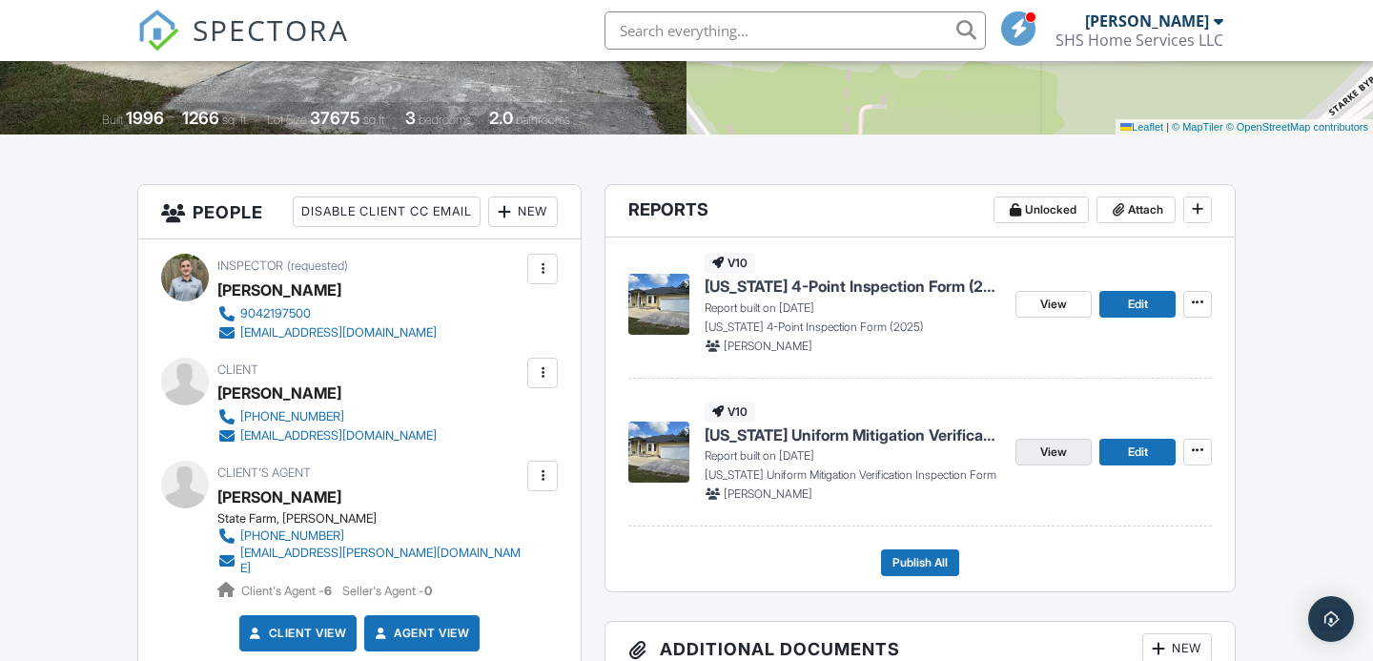
click at [1060, 453] on span "View" at bounding box center [1053, 451] width 27 height 19
click at [926, 564] on span "Publish All" at bounding box center [919, 562] width 55 height 19
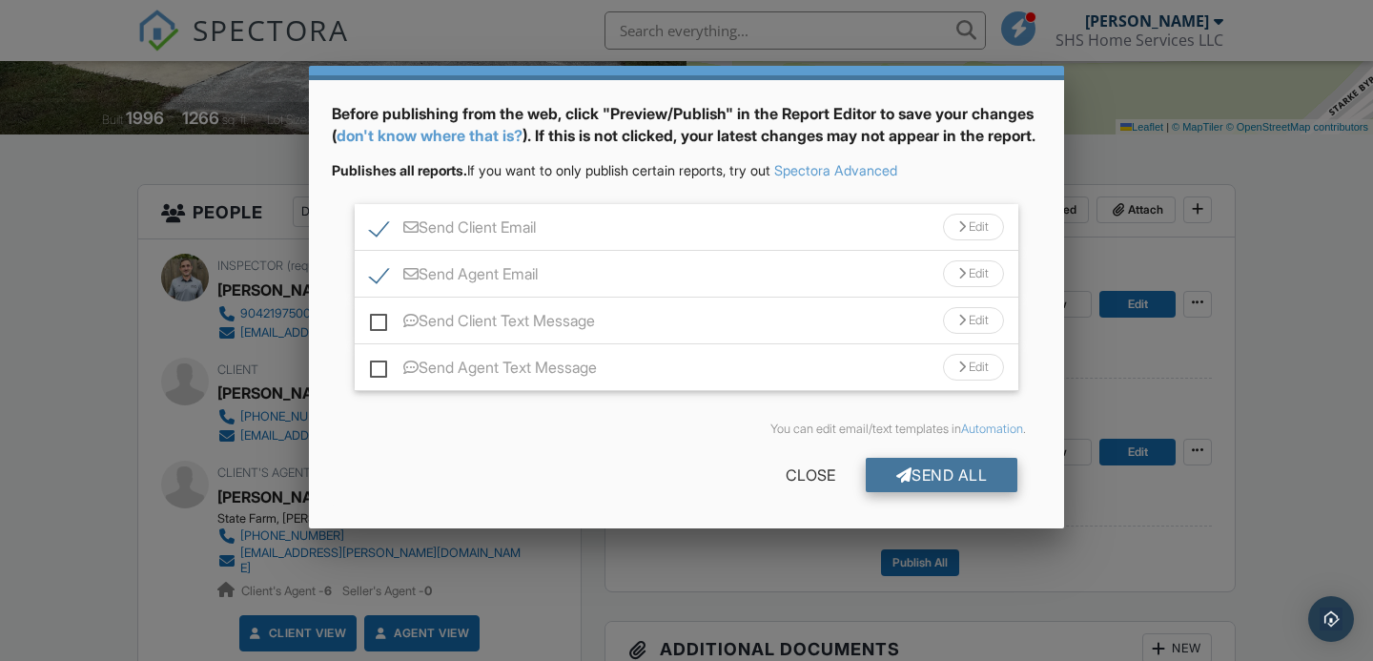
scroll to position [79, 0]
click at [938, 480] on div "Send All" at bounding box center [942, 475] width 153 height 34
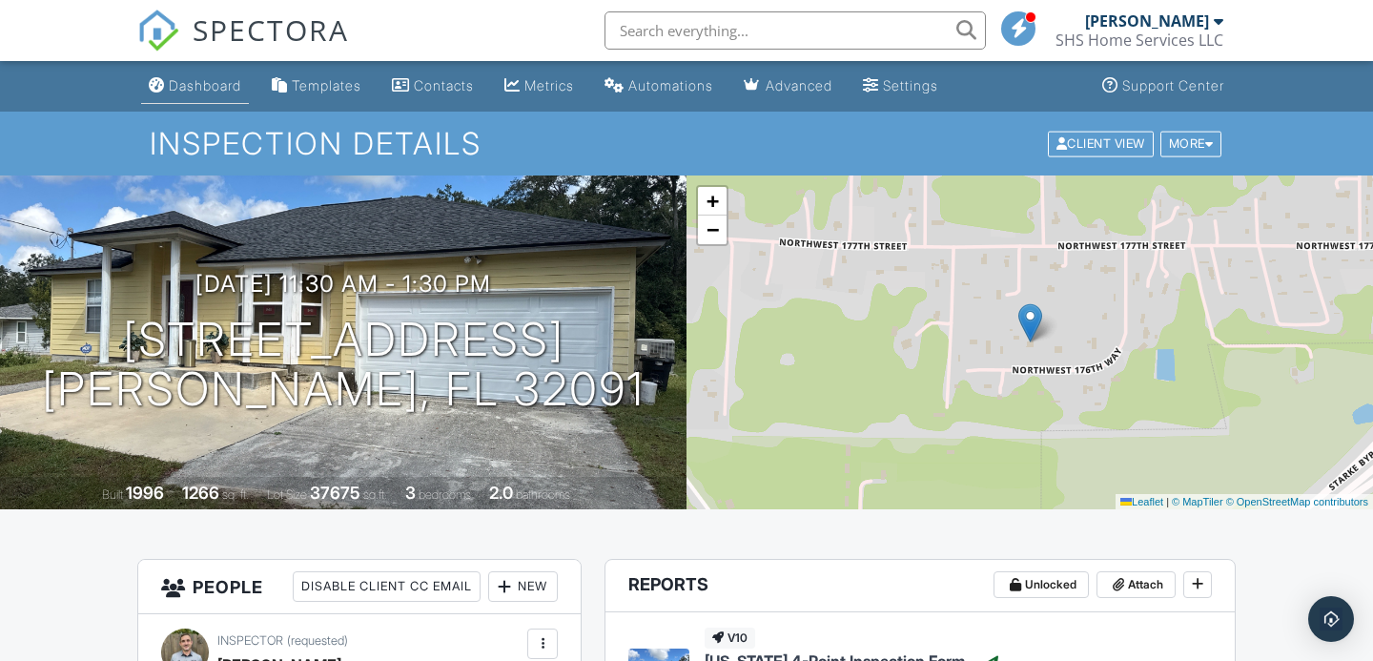
click at [193, 84] on div "Dashboard" at bounding box center [205, 85] width 72 height 16
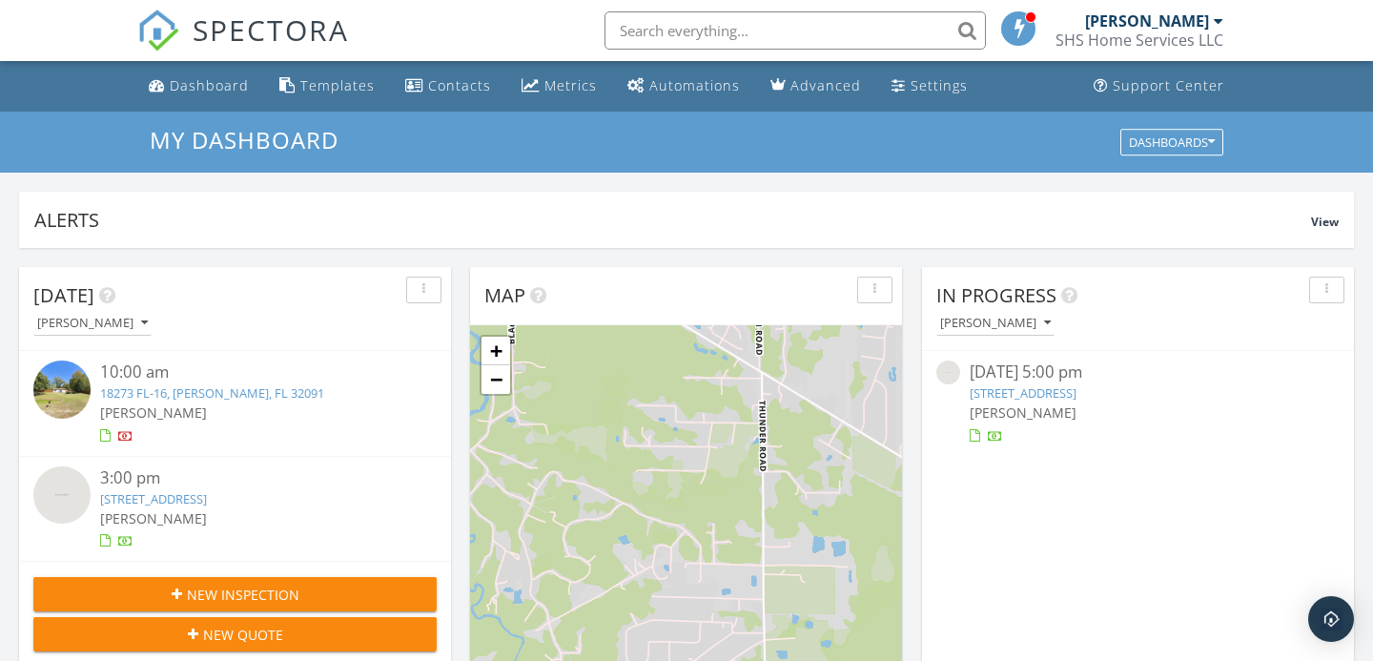
scroll to position [1736, 1374]
